Goal: Communication & Community: Answer question/provide support

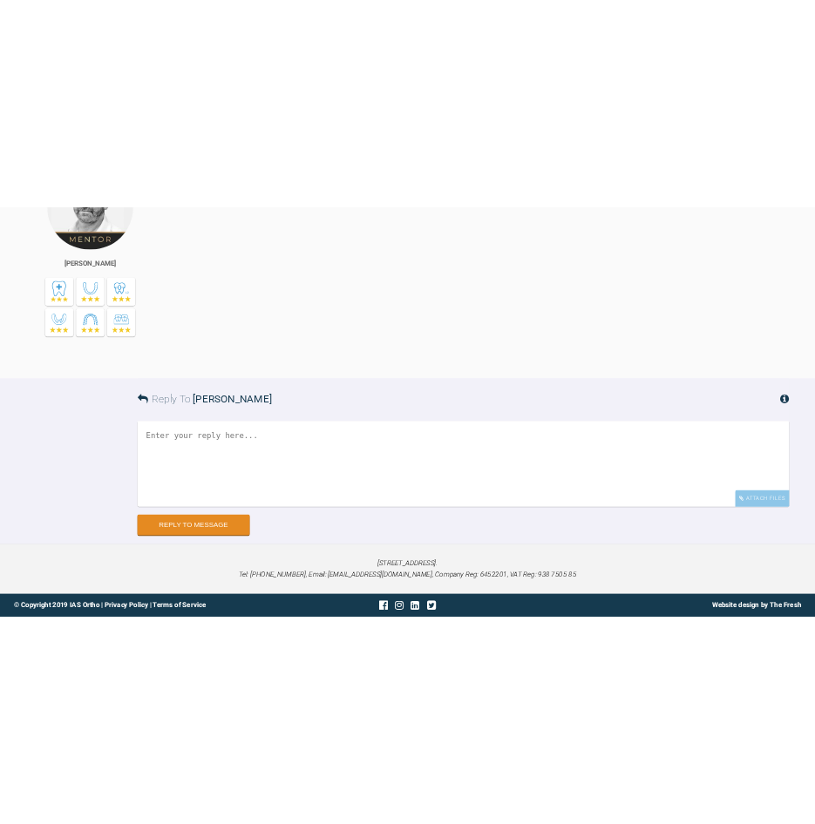
scroll to position [55102, 0]
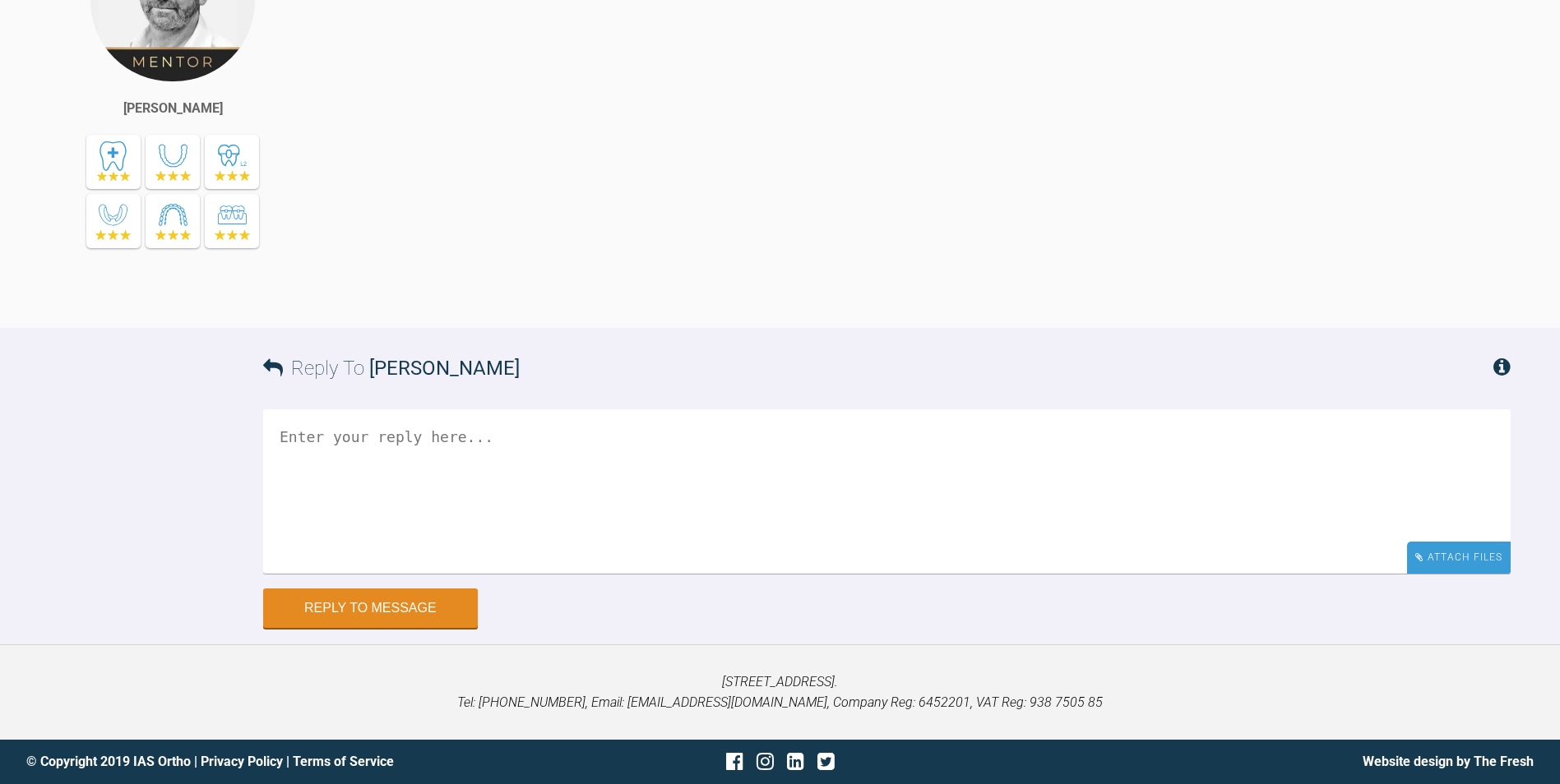
click at [1463, 571] on div "Attach Files" at bounding box center [1459, 558] width 104 height 32
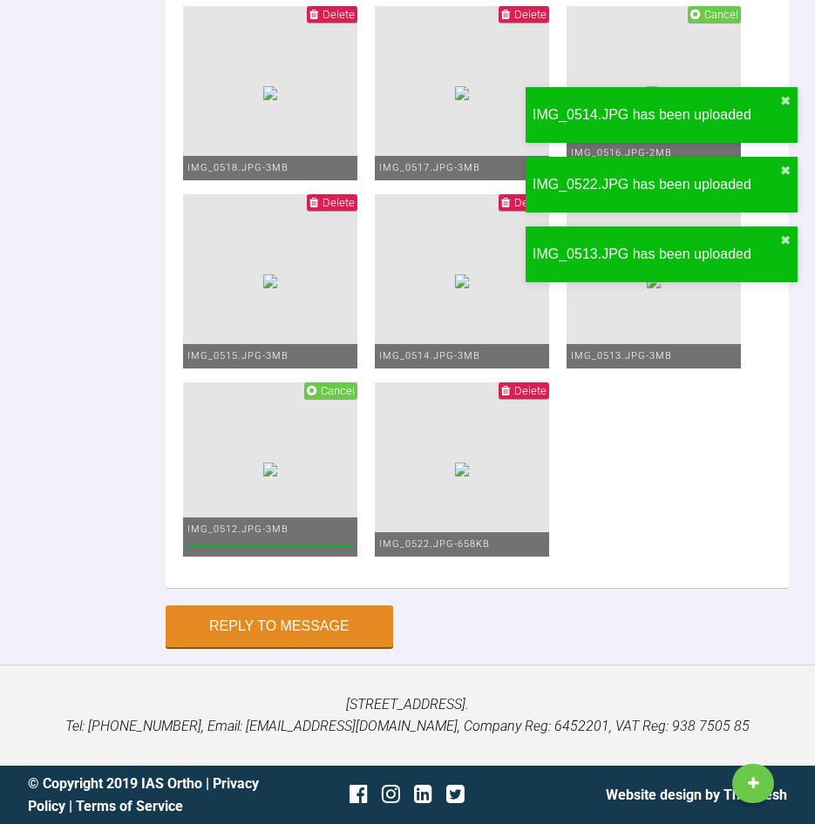
scroll to position [68827, 0]
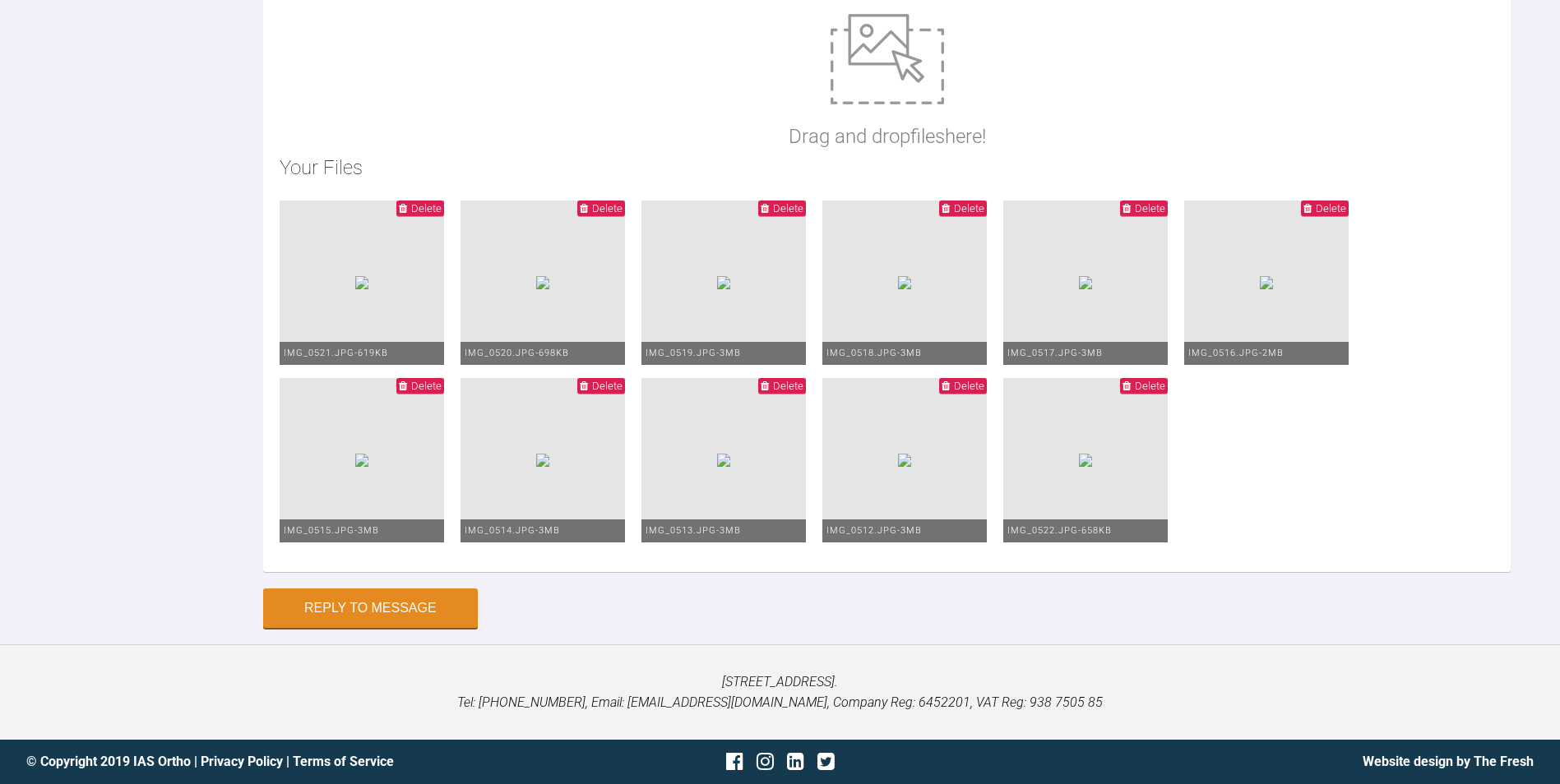
scroll to position [52387, 0]
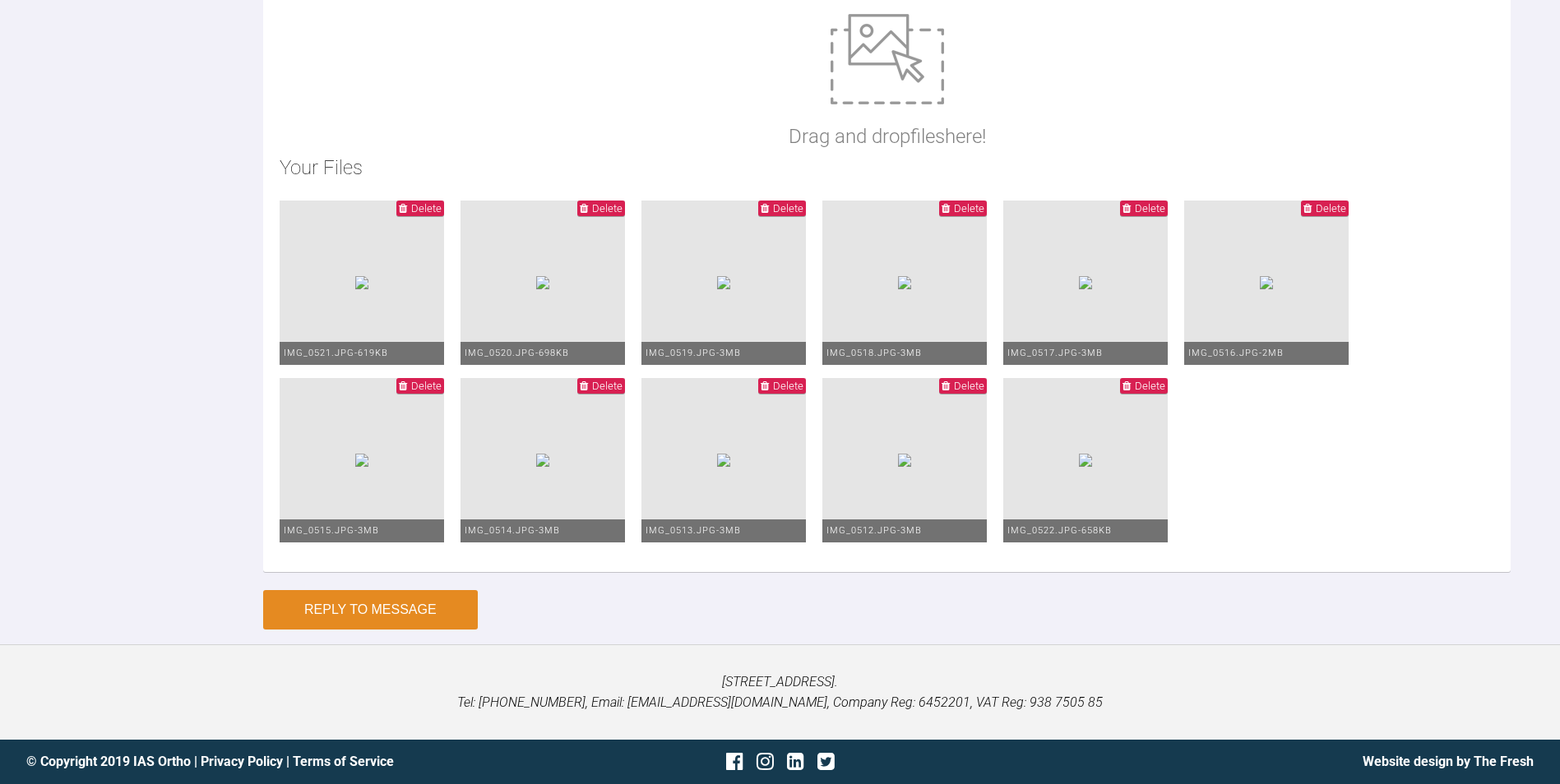
type textarea "Hi Prof PL see photos. I got the pt back sooner to resite brackets (UR4,3,2 UL1…"
click at [361, 610] on button "Reply to Message" at bounding box center [370, 610] width 214 height 40
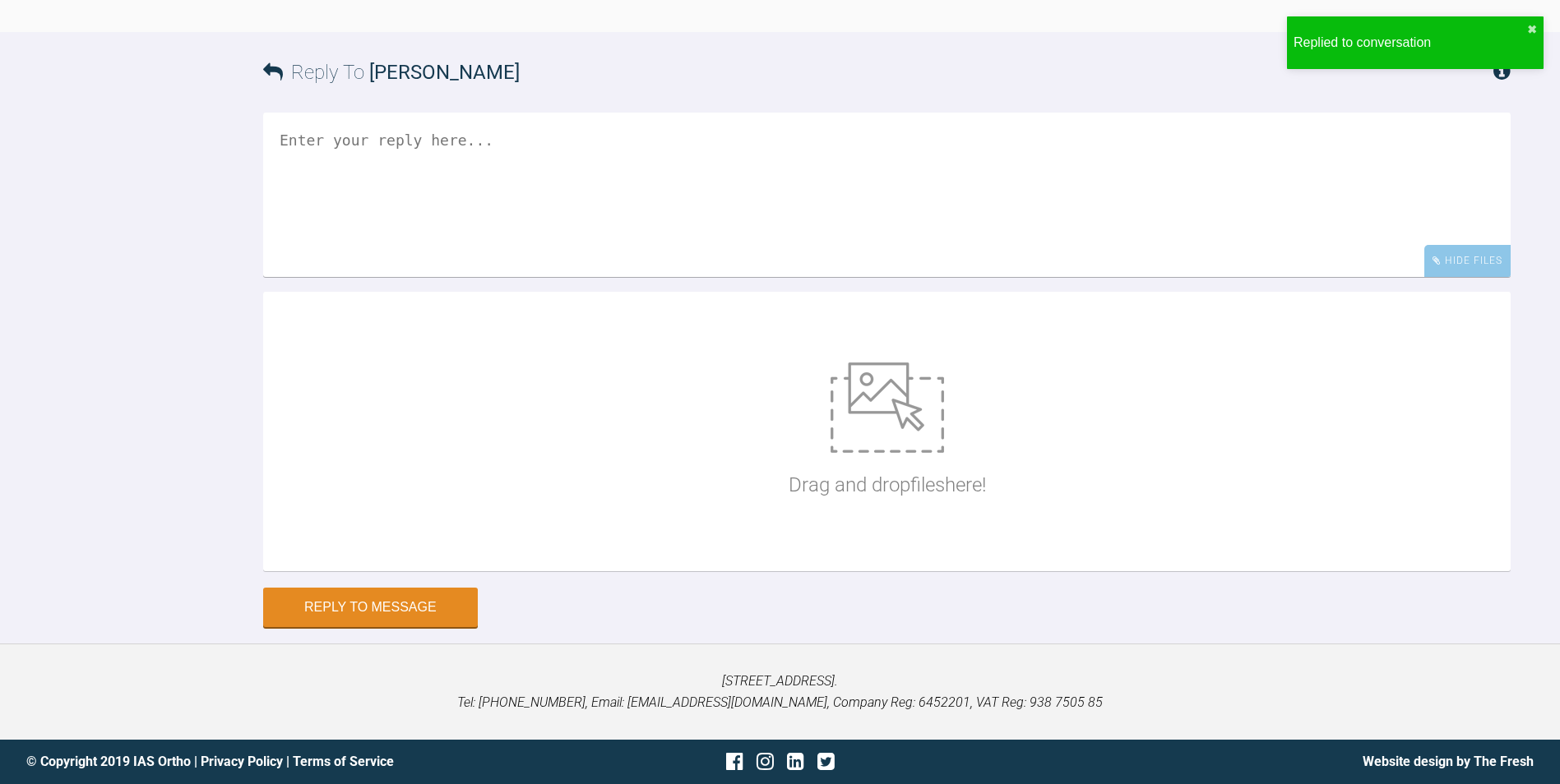
scroll to position [52593, 0]
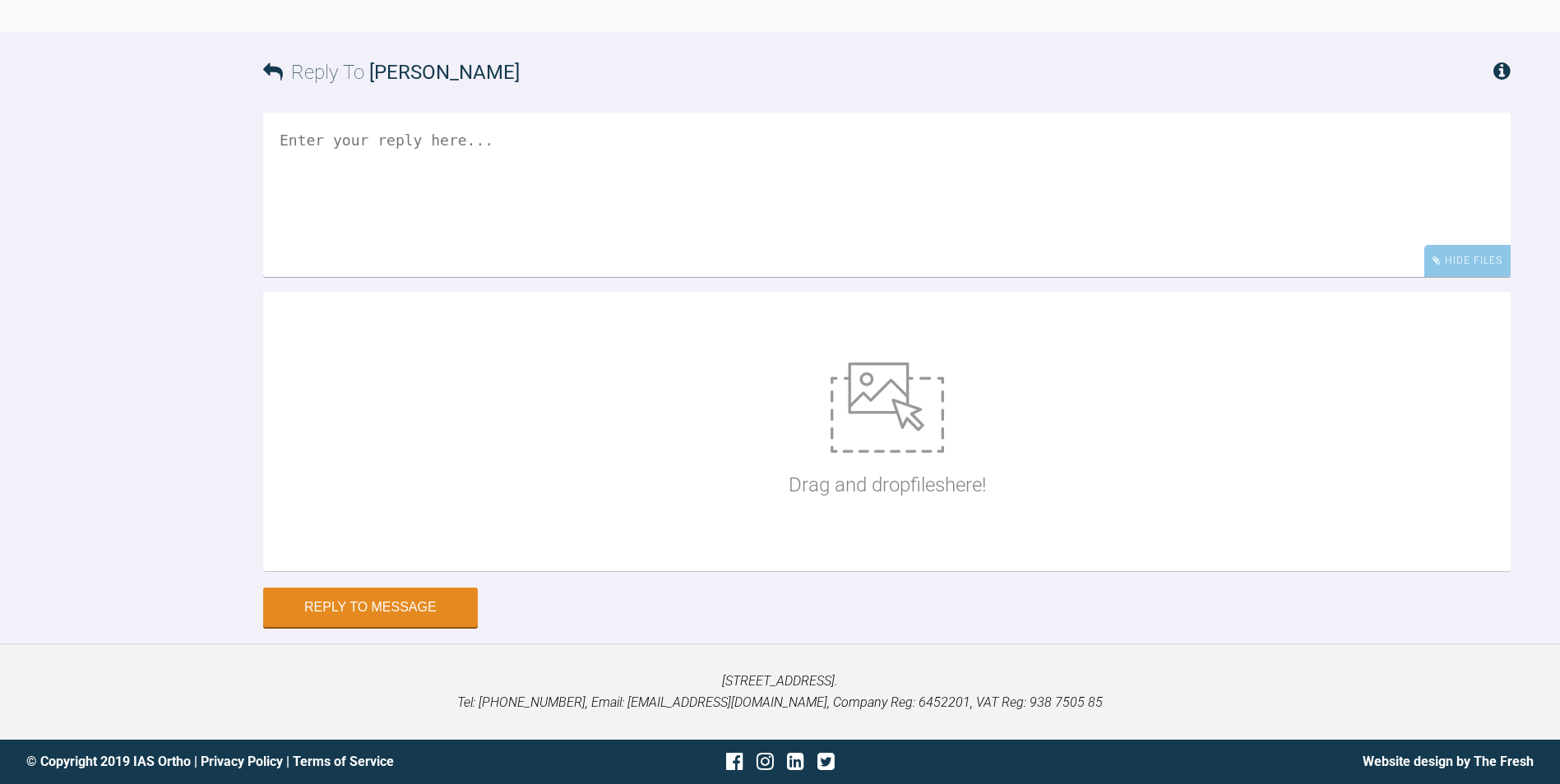
click at [397, 277] on textarea at bounding box center [887, 194] width 1248 height 164
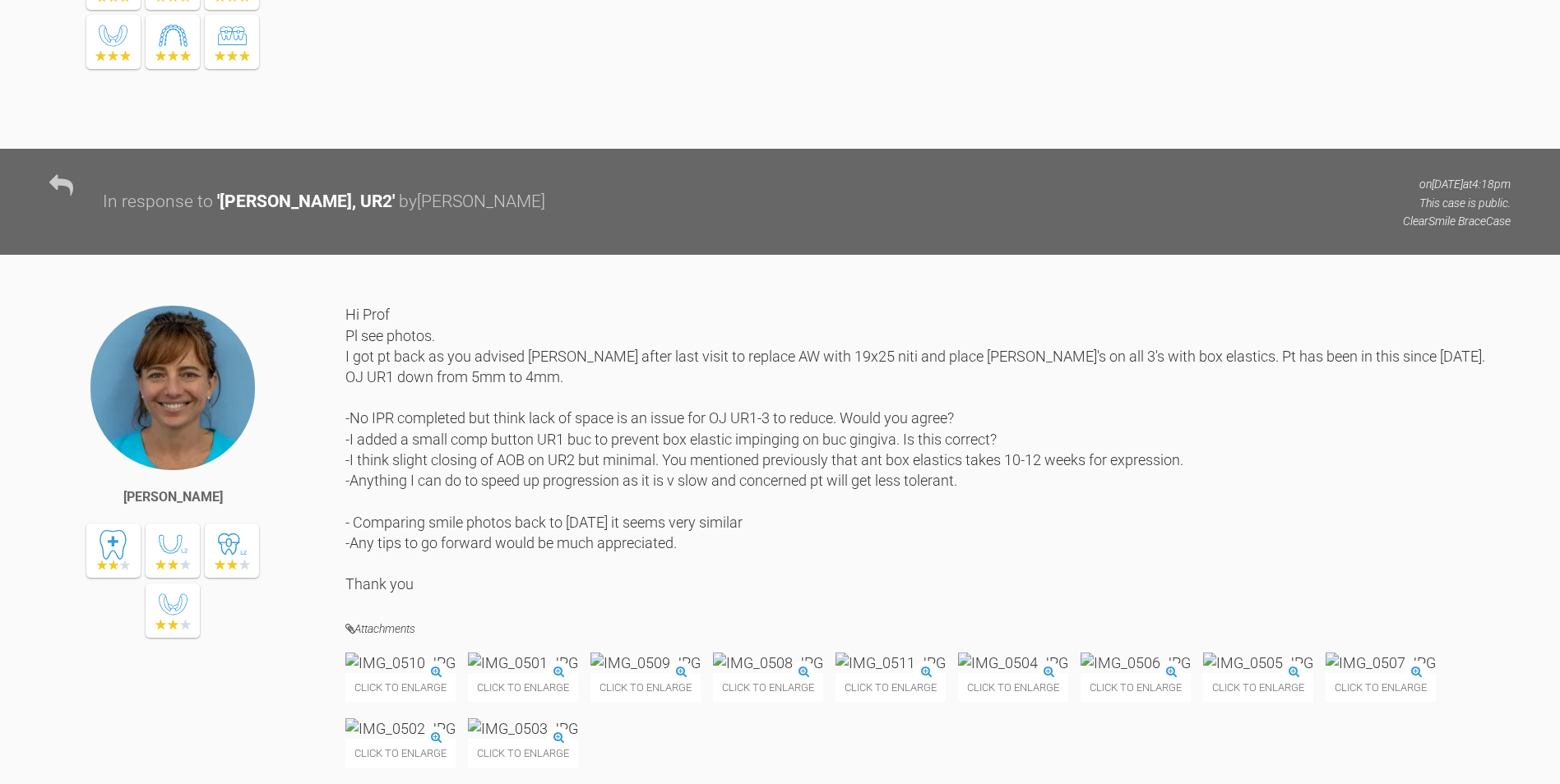
scroll to position [44724, 0]
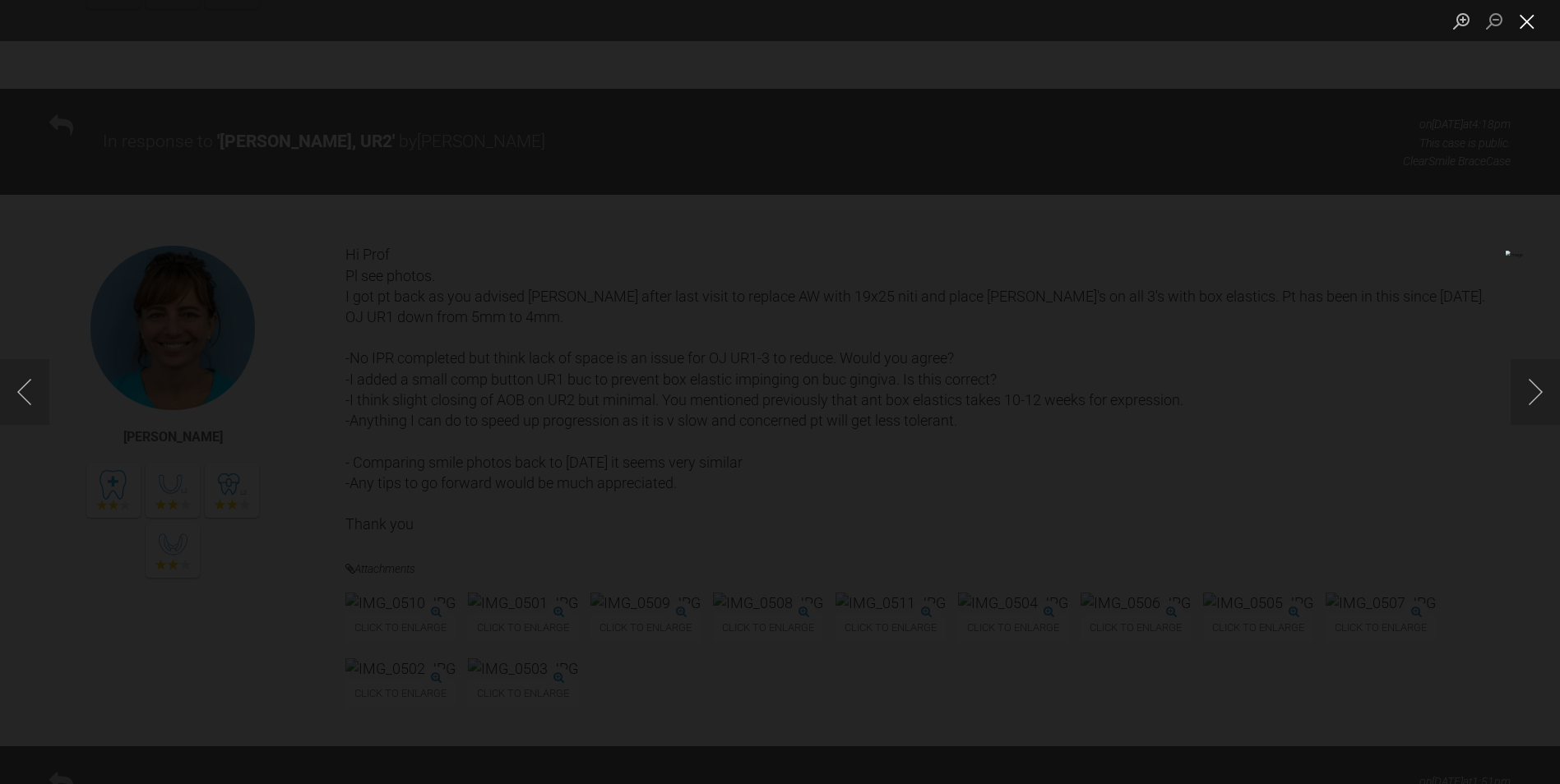
click at [1538, 16] on button "Close lightbox" at bounding box center [1527, 21] width 33 height 29
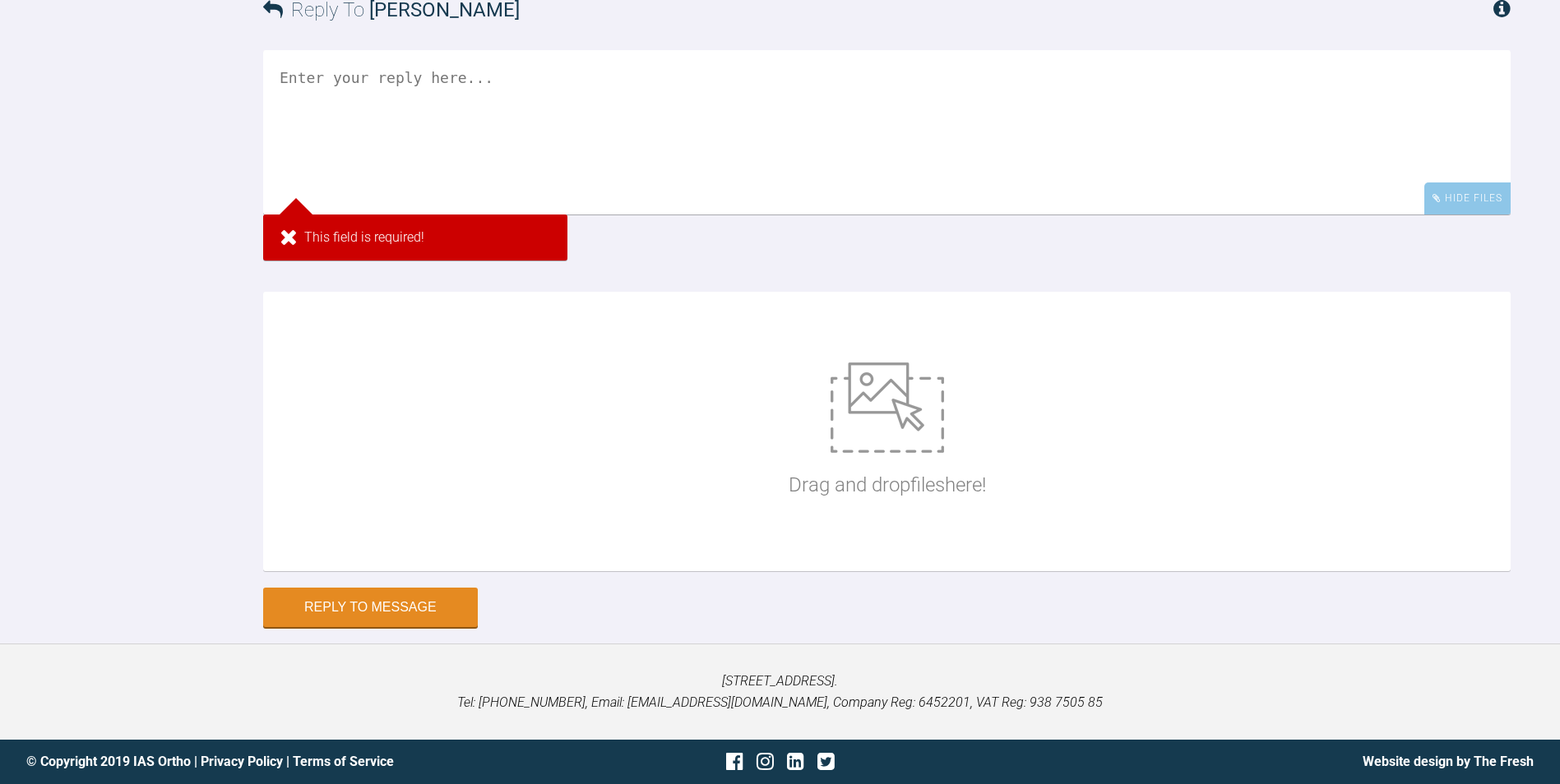
scroll to position [52354, 0]
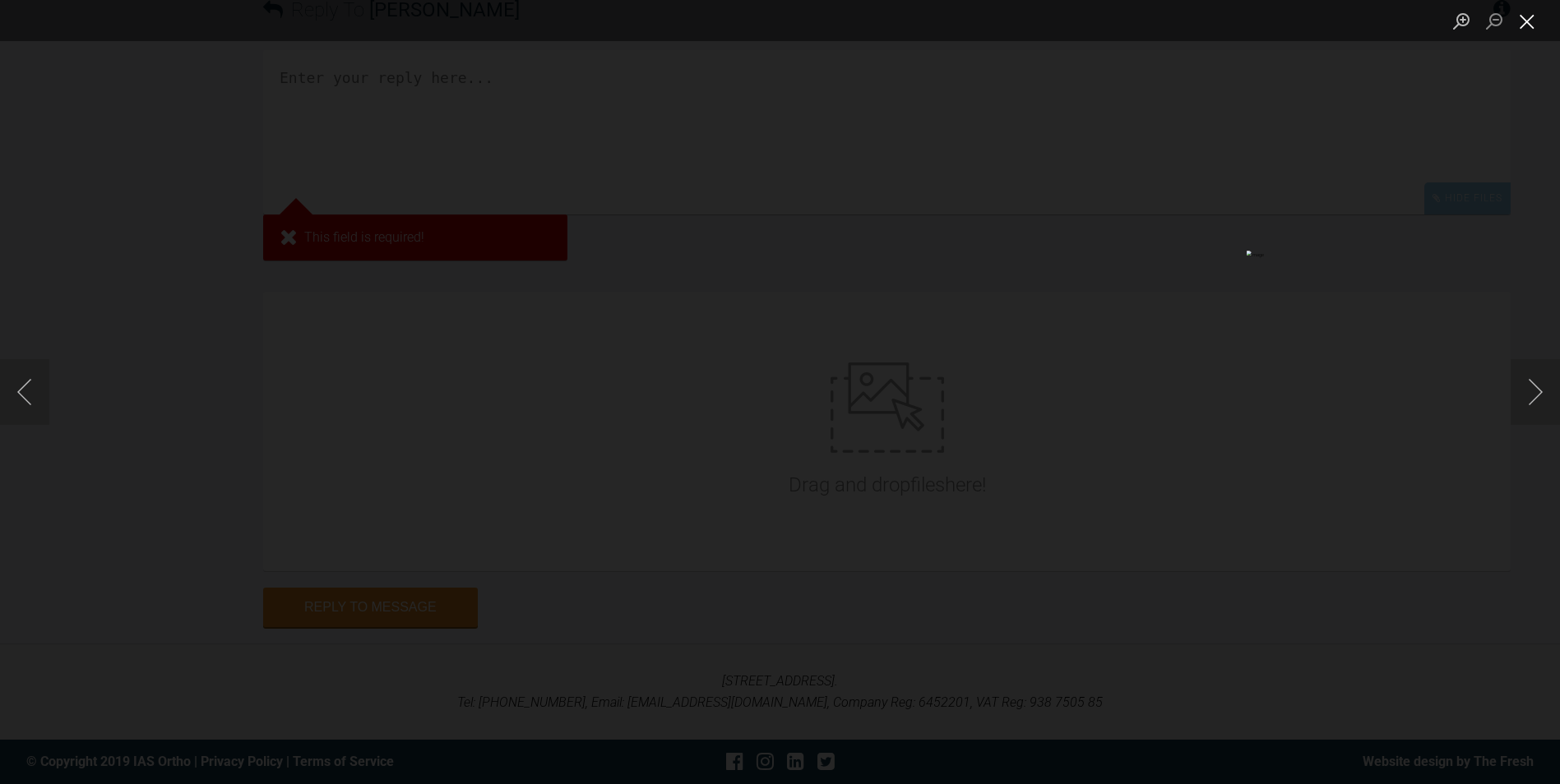
click at [1526, 25] on button "Close lightbox" at bounding box center [1527, 21] width 33 height 29
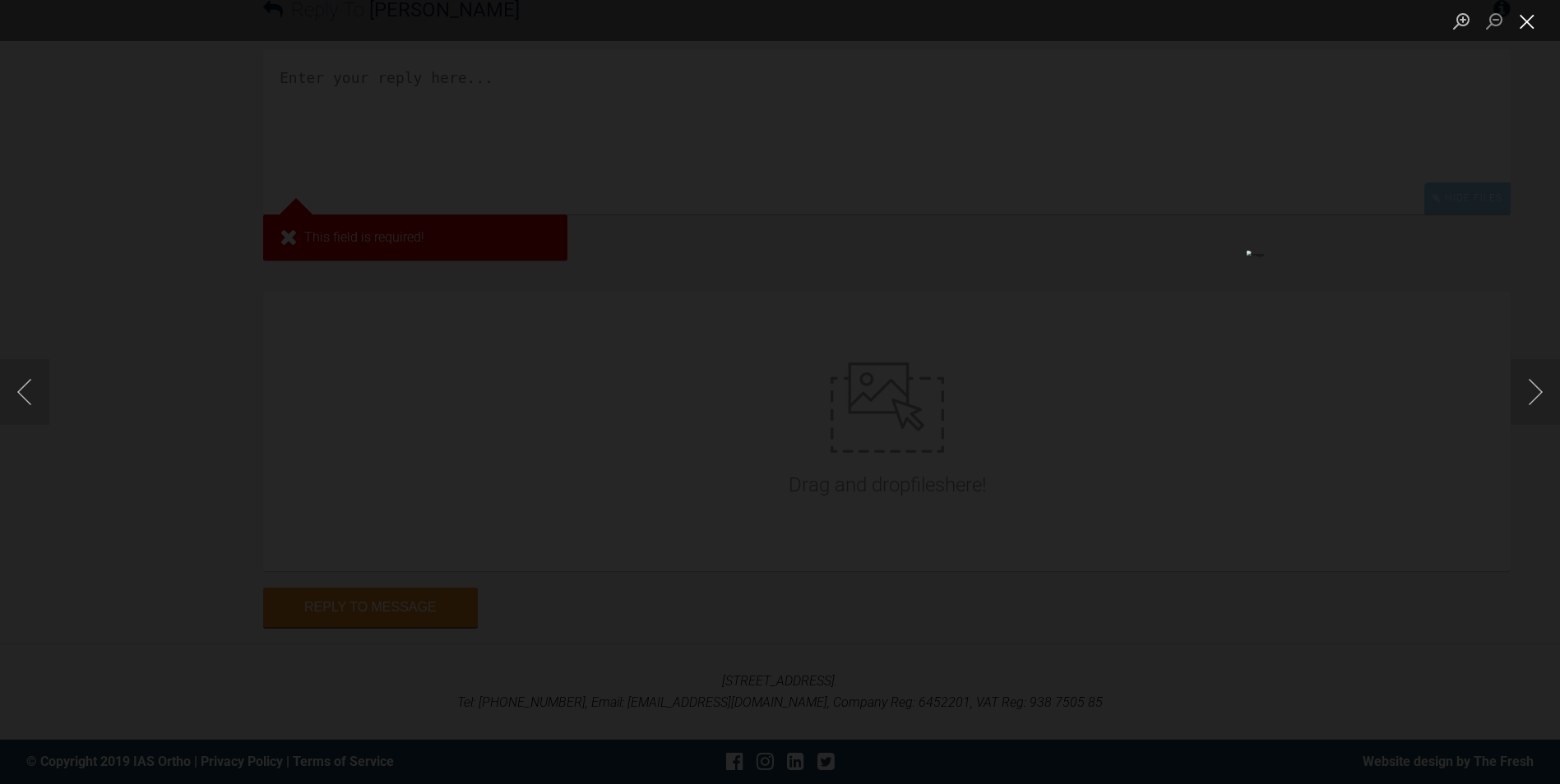
click at [1524, 21] on button "Close lightbox" at bounding box center [1527, 21] width 33 height 29
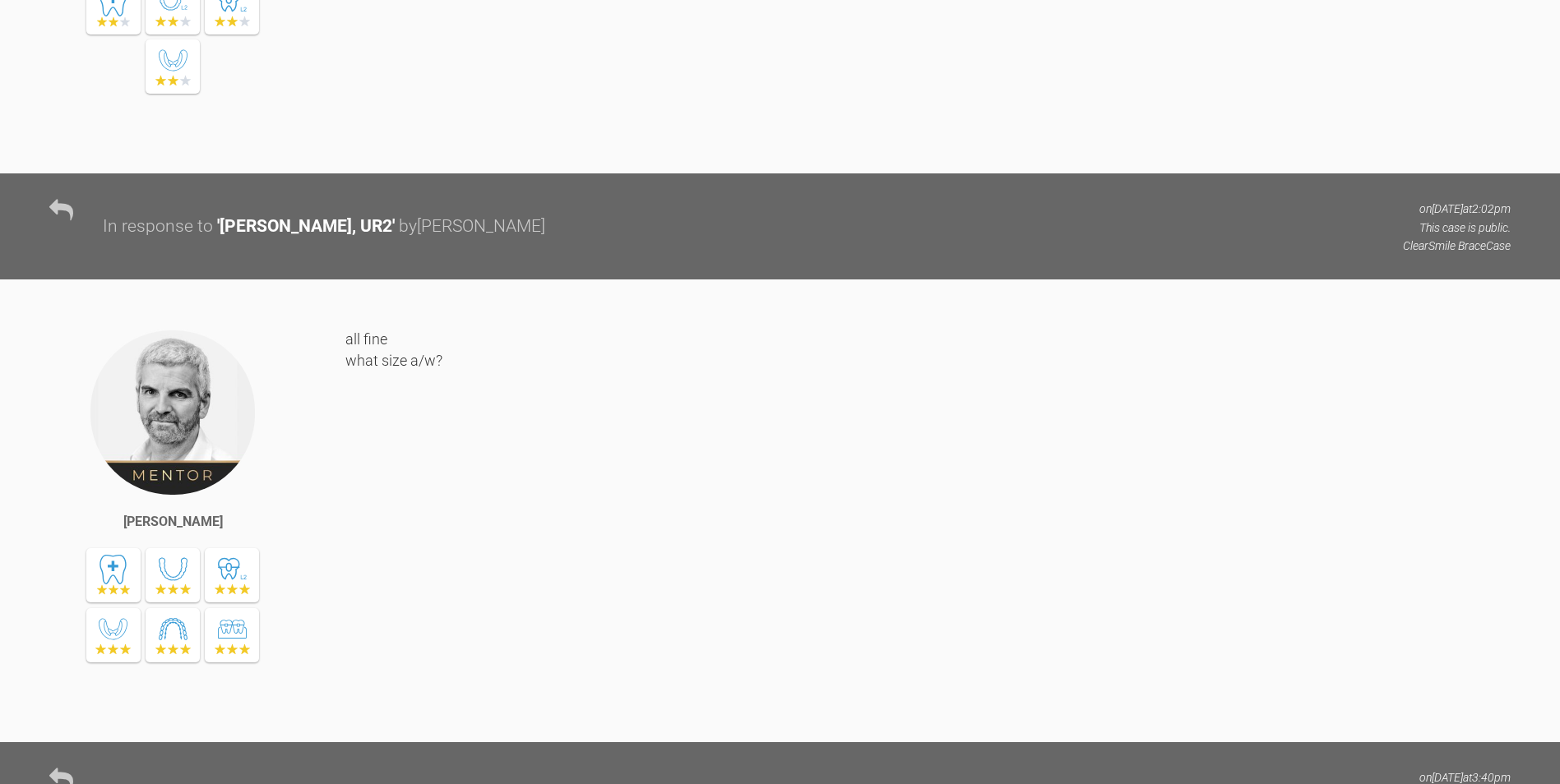
scroll to position [0, 0]
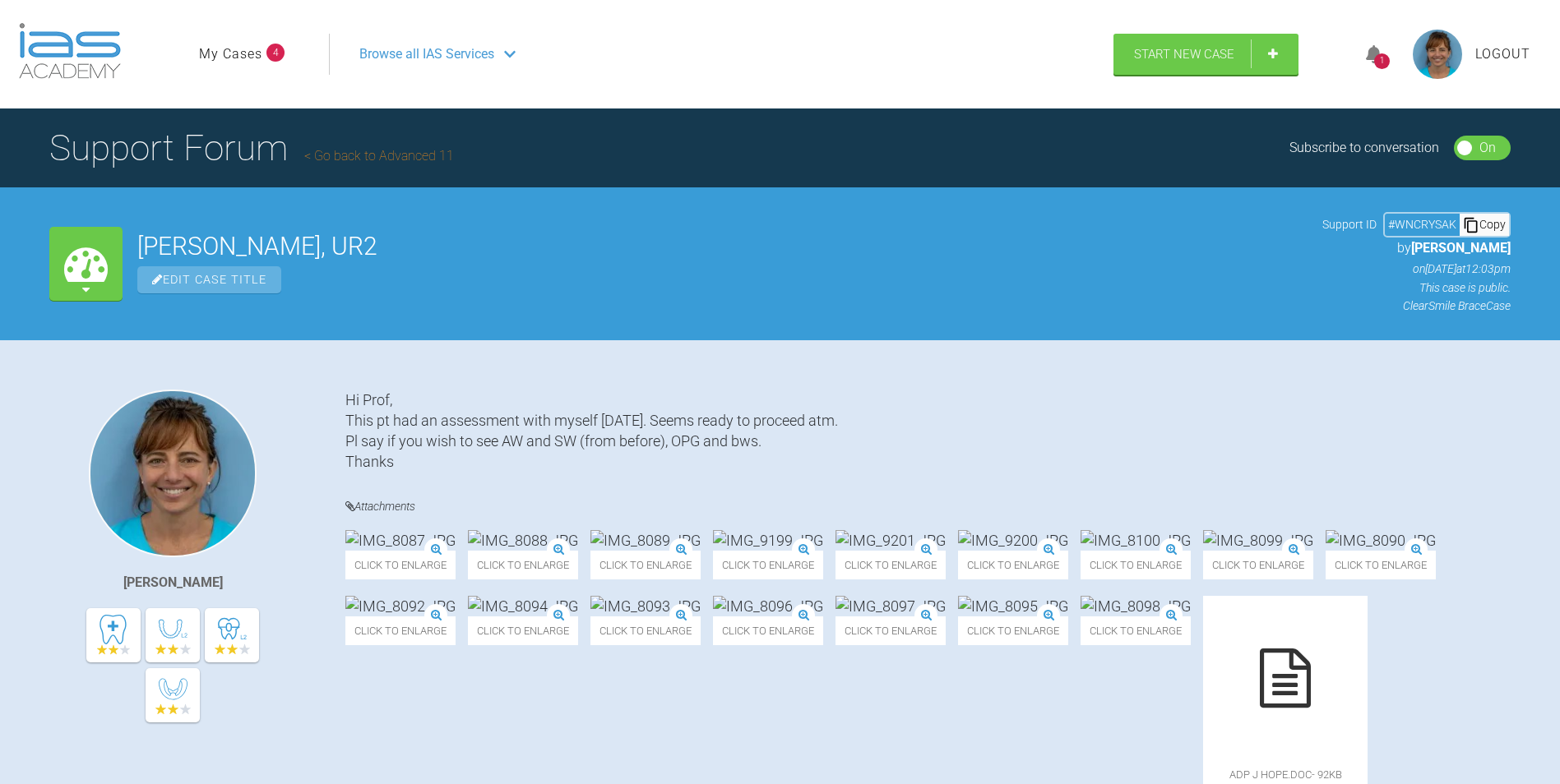
click at [1497, 53] on span "Logout" at bounding box center [1502, 54] width 55 height 22
